Goal: Communication & Community: Answer question/provide support

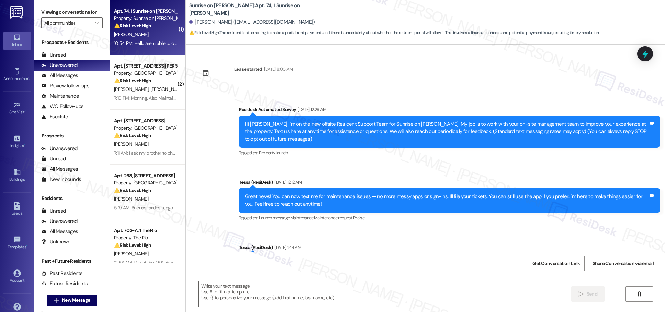
scroll to position [848, 0]
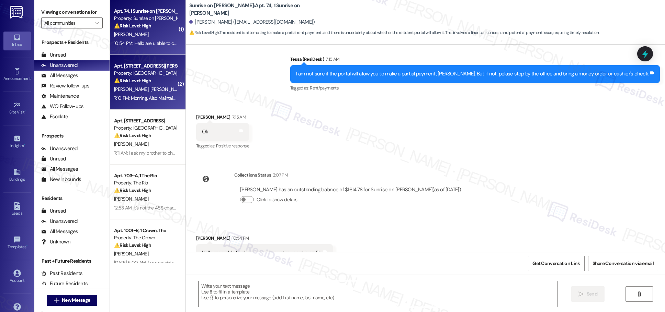
click at [152, 88] on div "J. Kelly N. Jones" at bounding box center [145, 89] width 65 height 9
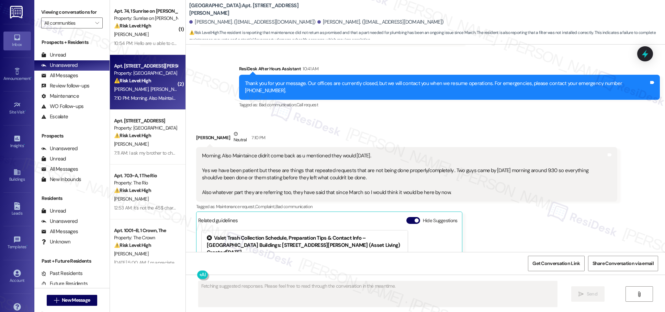
scroll to position [4107, 0]
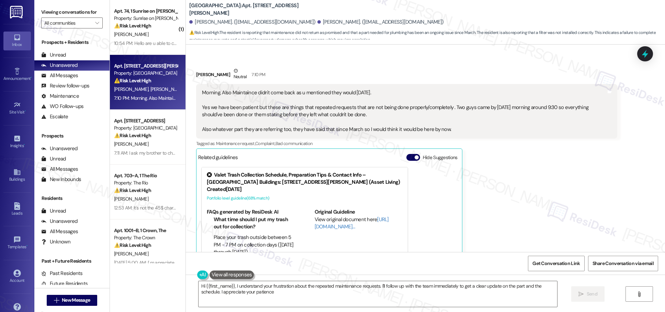
type textarea "Hi {{first_name}}, I understand your frustration about the repeated maintenance…"
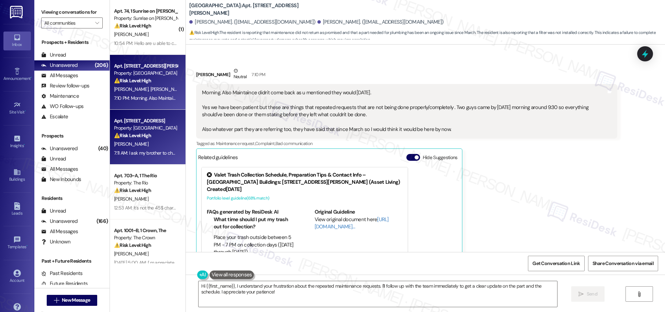
click at [159, 126] on div "Property: [GEOGRAPHIC_DATA]" at bounding box center [146, 128] width 64 height 7
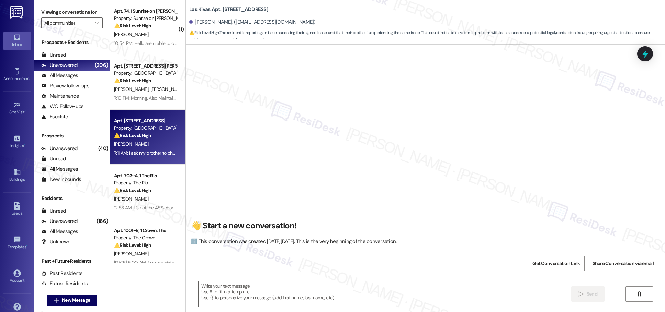
scroll to position [674, 0]
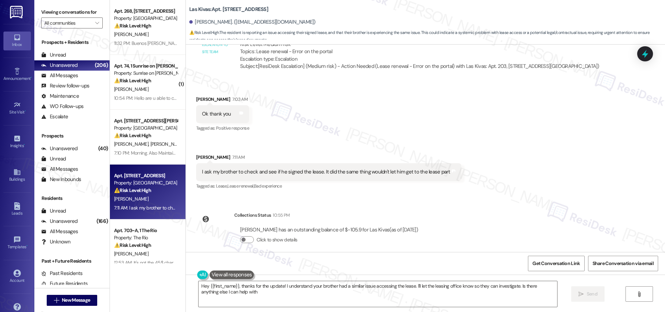
type textarea "Hey {{first_name}}, thanks for the update! I understand your brother had a simi…"
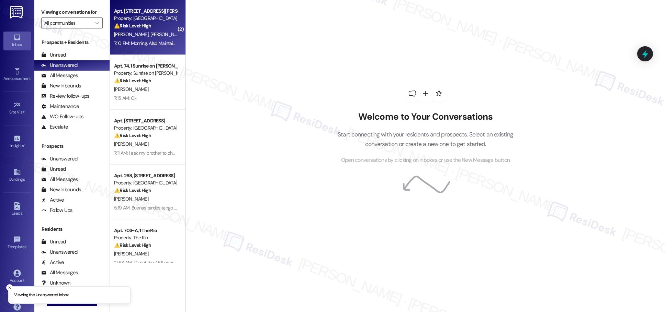
click at [150, 34] on div "J. Kelly N. Jones" at bounding box center [145, 34] width 65 height 9
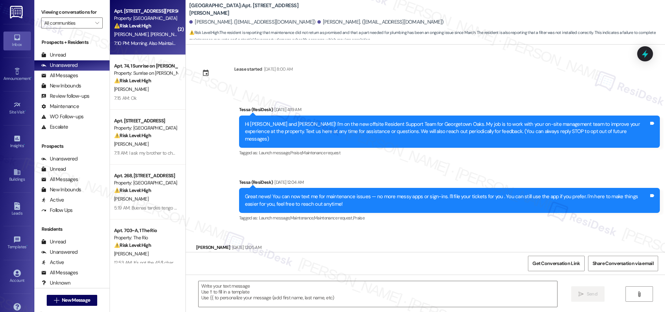
scroll to position [4107, 0]
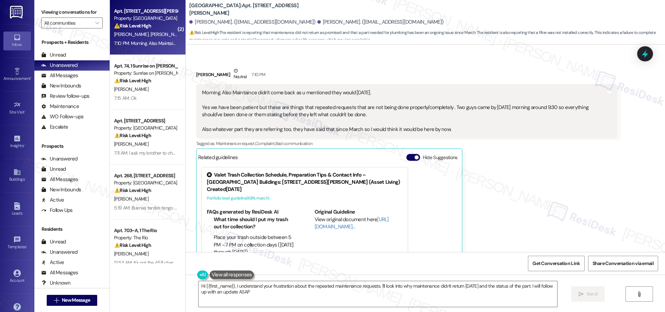
type textarea "Hi {{first_name}}, I understand your frustration about the repeated maintenance…"
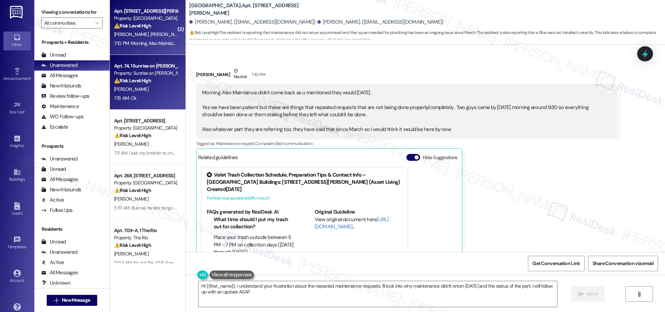
click at [144, 90] on div "L. Ware Jr" at bounding box center [145, 89] width 65 height 9
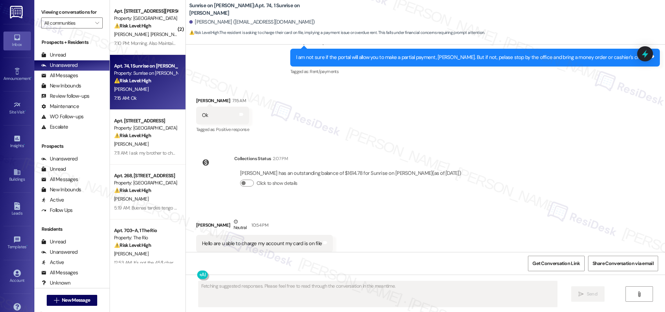
scroll to position [865, 0]
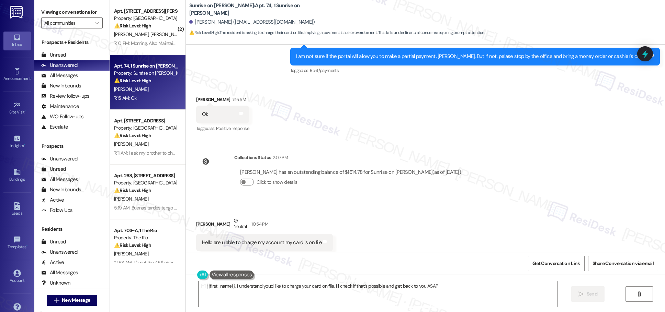
type textarea "Hi {{first_name}}, I understand you'd like to charge your card on file. I'll ch…"
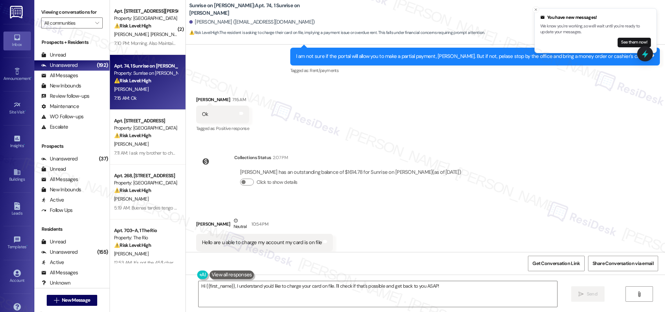
scroll to position [866, 0]
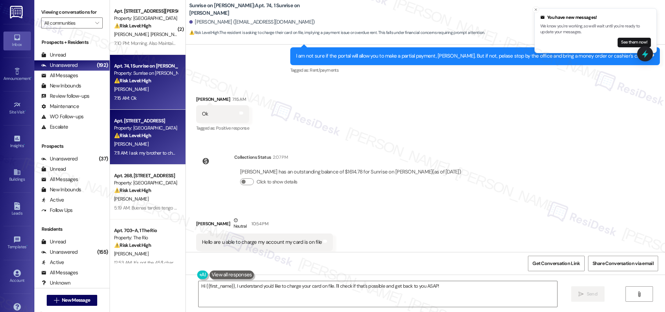
click at [158, 147] on div "[PERSON_NAME]" at bounding box center [145, 144] width 65 height 9
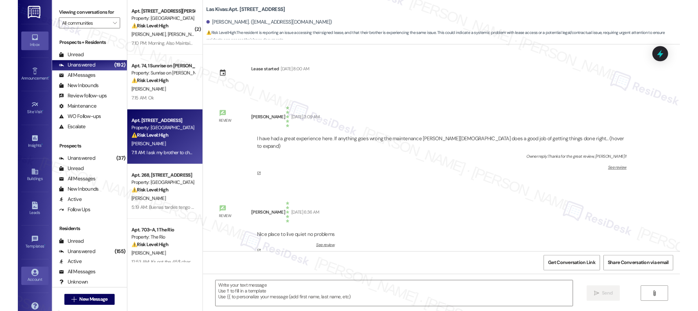
scroll to position [674, 0]
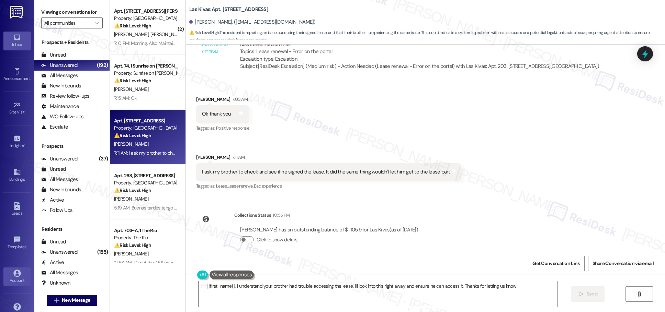
type textarea "Hi {{first_name}}, I understand your brother had trouble accessing the lease. I…"
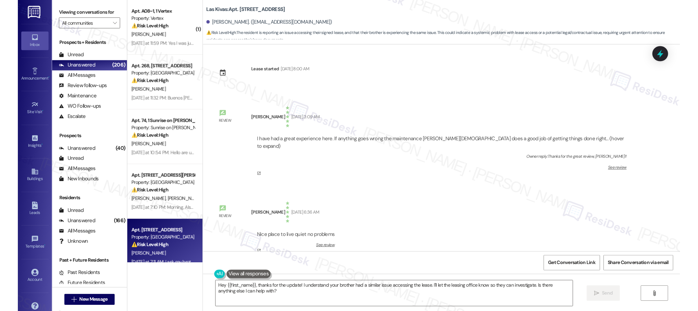
scroll to position [674, 0]
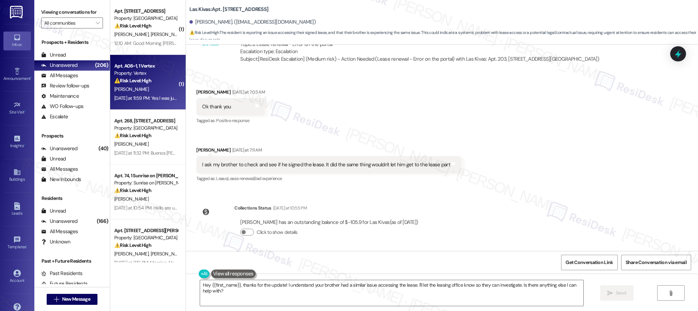
click at [145, 79] on strong "⚠️ Risk Level: High" at bounding box center [132, 81] width 37 height 6
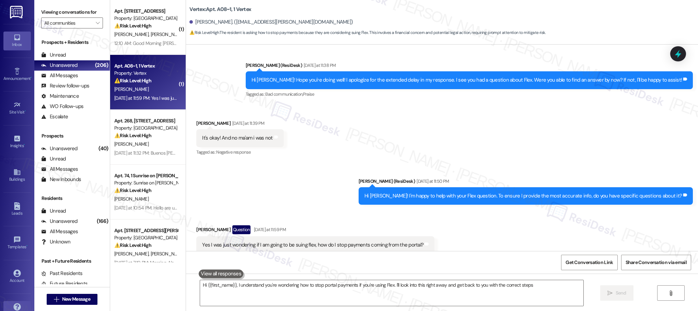
type textarea "Hi {{first_name}}, I understand you're wondering how to stop portal payments if…"
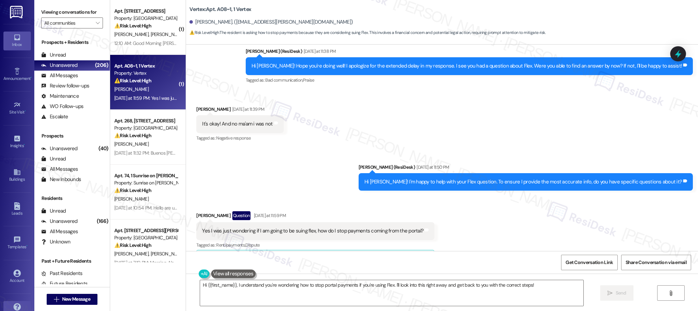
scroll to position [700, 0]
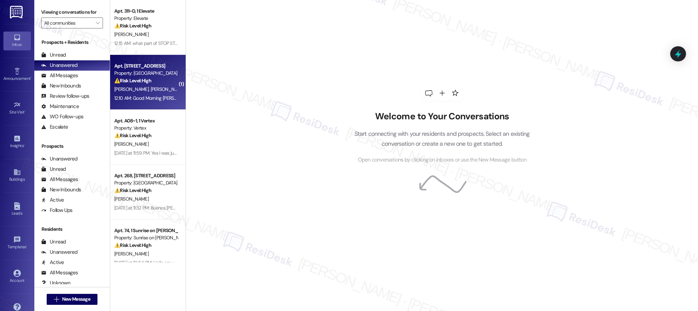
click at [157, 95] on div "12:10 AM: Good Morning [PERSON_NAME], I do have another question concerning our…" at bounding box center [331, 98] width 434 height 6
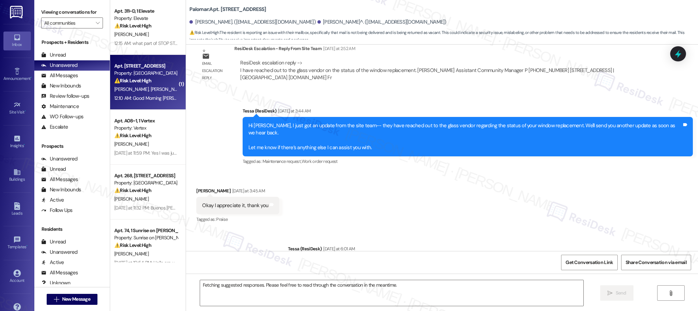
scroll to position [1022, 0]
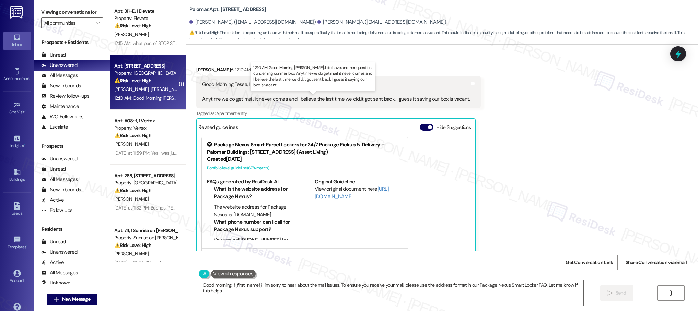
type textarea "Good morning, {{first_name}}! I'm sorry to hear about the mail issues. To ensur…"
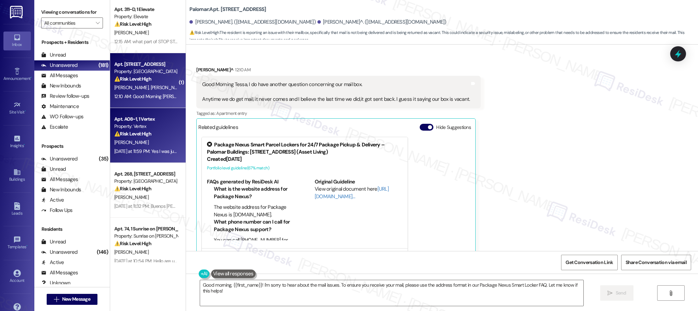
click at [146, 125] on div "Property: Vertex" at bounding box center [146, 126] width 64 height 7
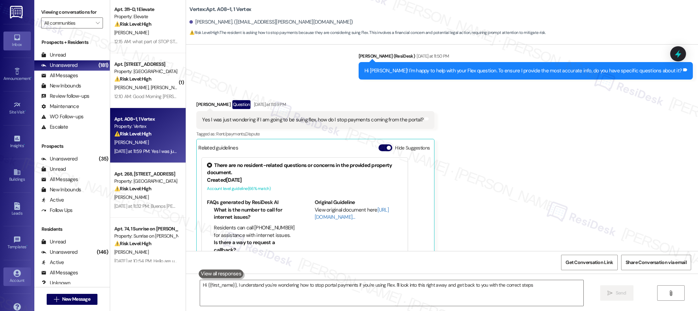
type textarea "Hi {{first_name}}, I understand you're wondering how to stop portal payments if…"
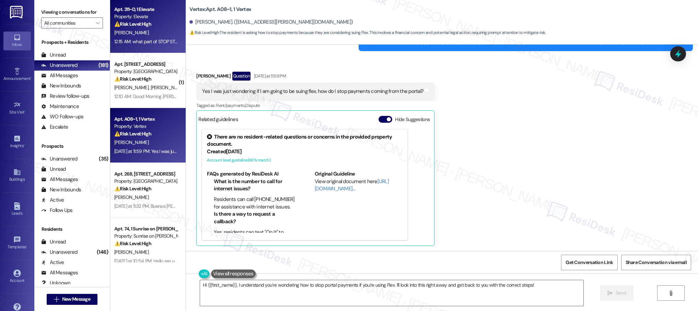
click at [145, 23] on strong "⚠️ Risk Level: High" at bounding box center [132, 24] width 37 height 6
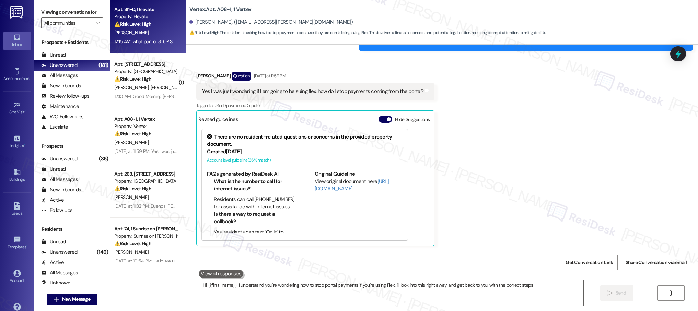
type textarea "Hi {{first_name}}, I understand you're wondering how to stop portal payments if…"
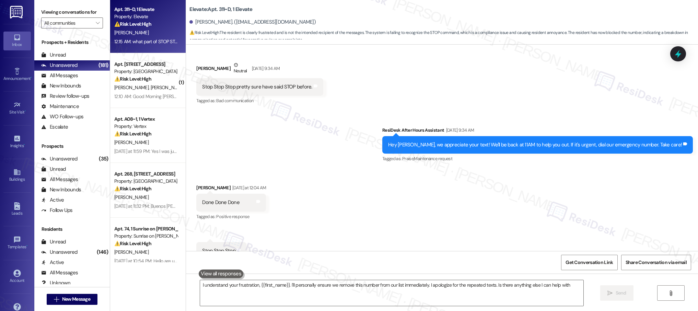
type textarea "I understand your frustration, {{first_name}}. I'll personally ensure we remove…"
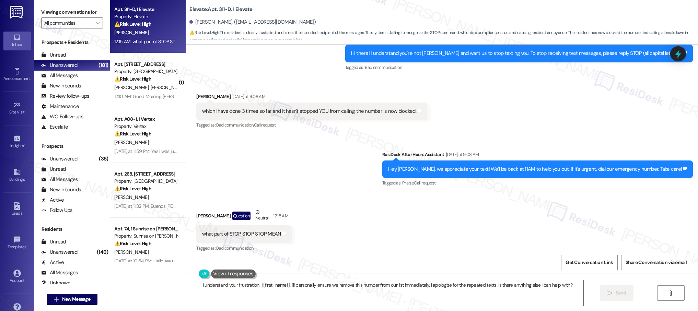
scroll to position [675, 0]
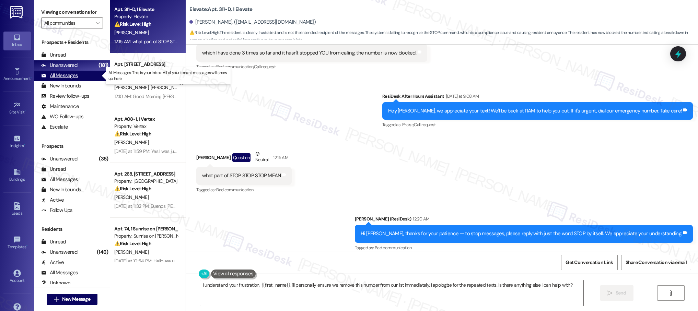
click at [73, 75] on div "All Messages" at bounding box center [59, 75] width 37 height 7
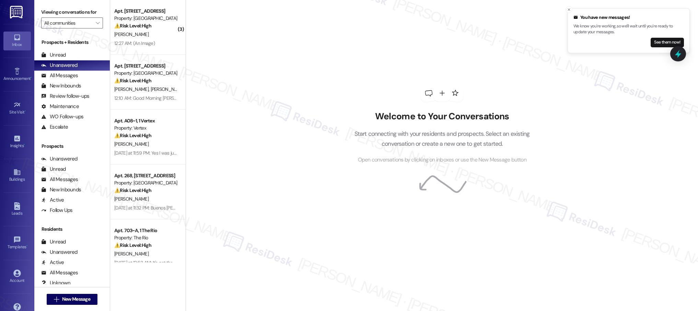
click at [158, 149] on div "[DATE] at 11:59 PM: Yes I was just wondering if I am going to be suing flex, ho…" at bounding box center [146, 153] width 65 height 9
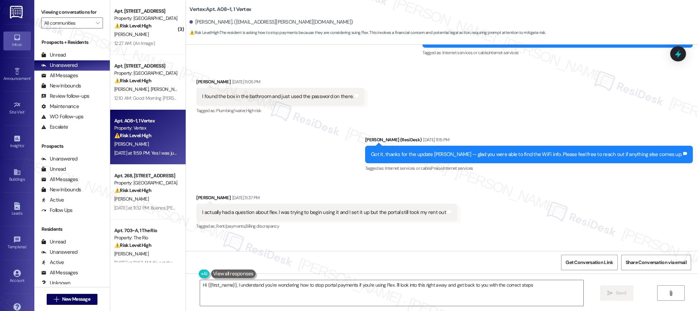
type textarea "Hi {{first_name}}, I understand you're wondering how to stop portal payments if…"
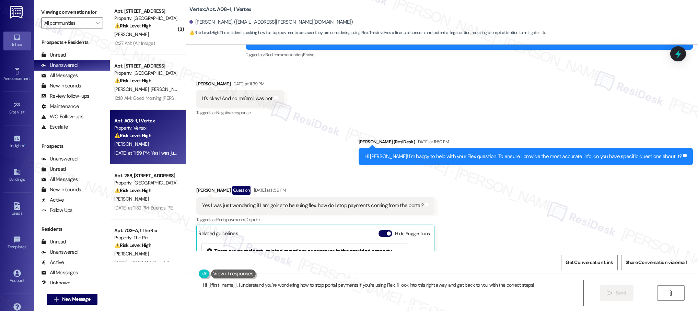
scroll to position [579, 0]
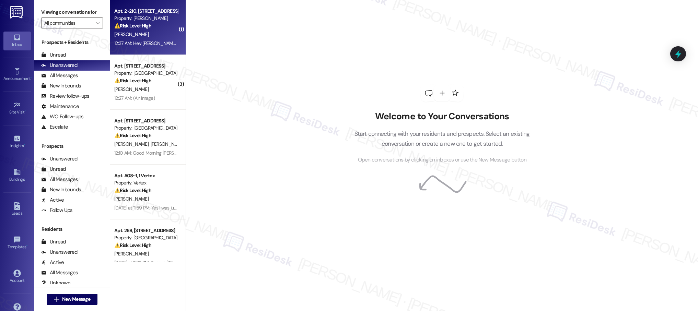
click at [152, 43] on div "12:37 AM: Hey [PERSON_NAME] my fridge is broken I had to throw away all my groc…" at bounding box center [261, 43] width 294 height 6
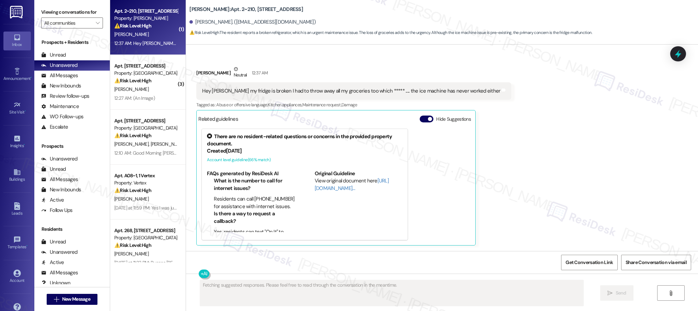
scroll to position [872, 0]
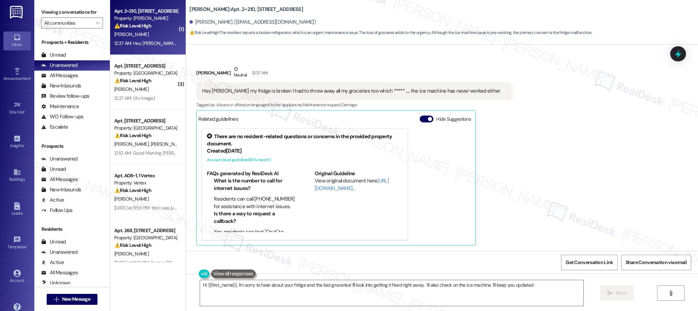
type textarea "Hi {{first_name}}, I'm sorry to hear about your fridge and the lost groceries! …"
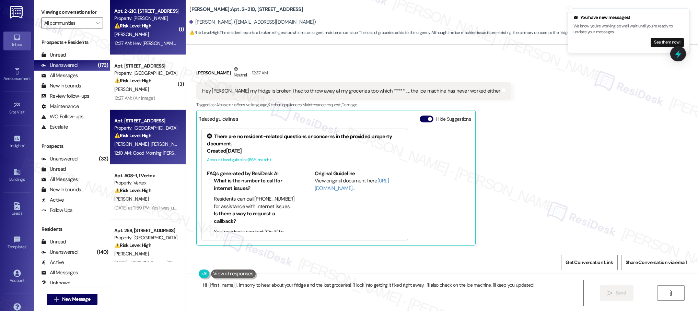
click at [151, 146] on span "[PERSON_NAME]^" at bounding box center [169, 144] width 37 height 6
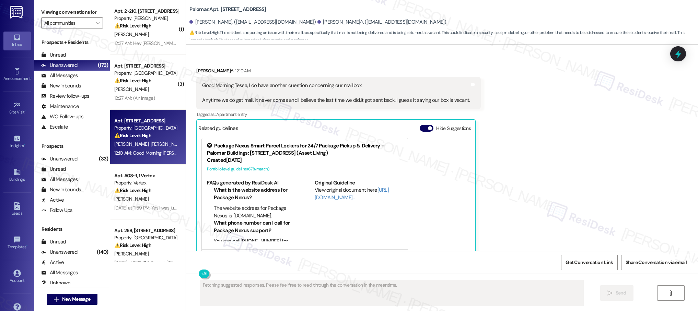
scroll to position [1022, 0]
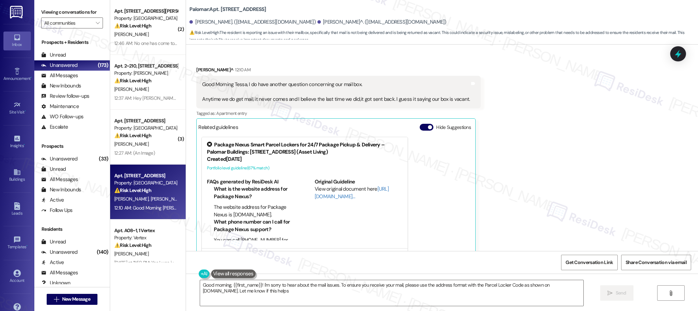
type textarea "Good morning, {{first_name}}! I'm sorry to hear about the mail issues. To ensur…"
